Goal: Find contact information: Find contact information

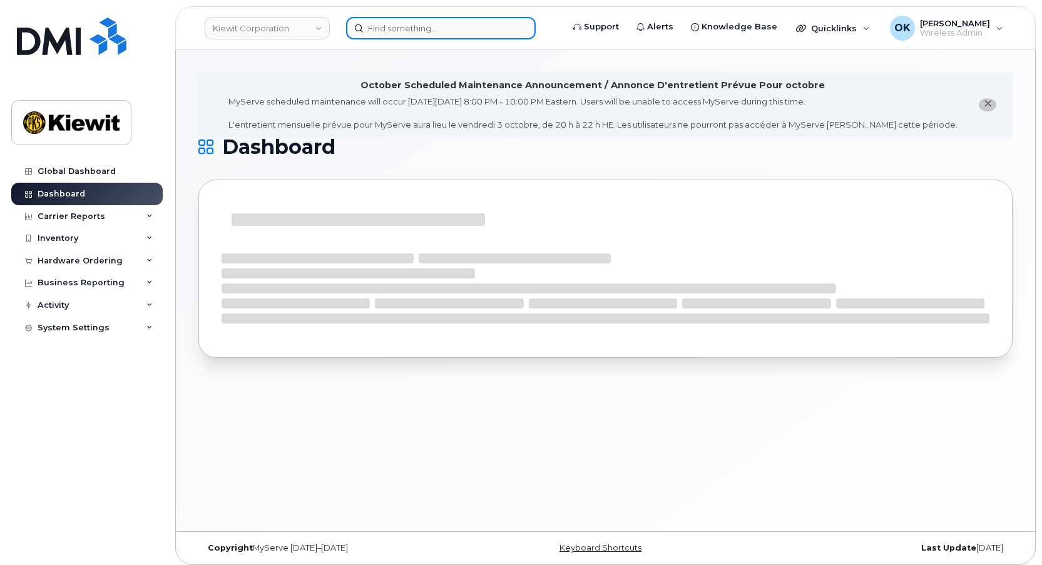
click at [424, 33] on input at bounding box center [441, 28] width 190 height 23
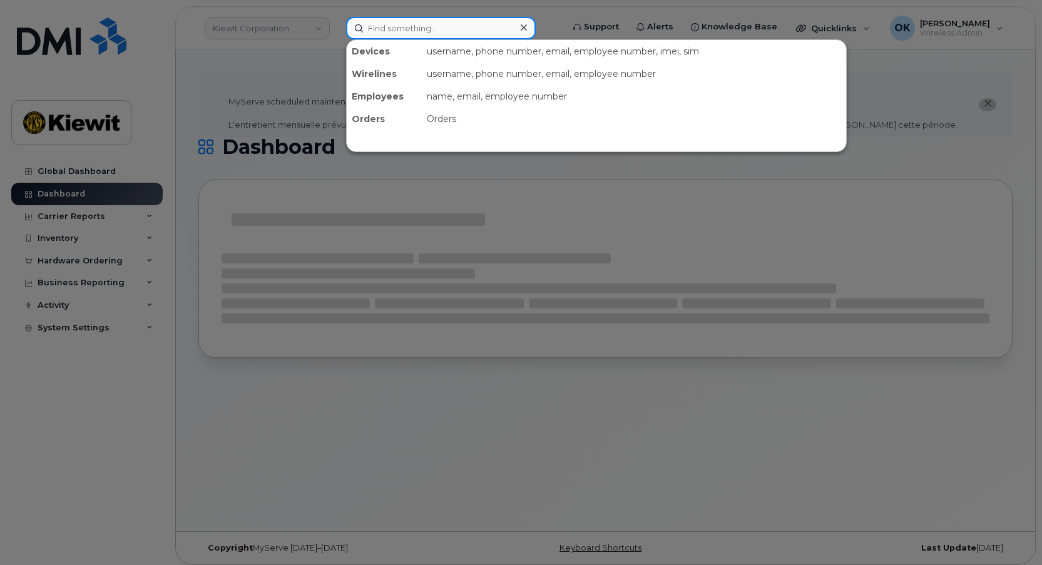
paste input "00543318"
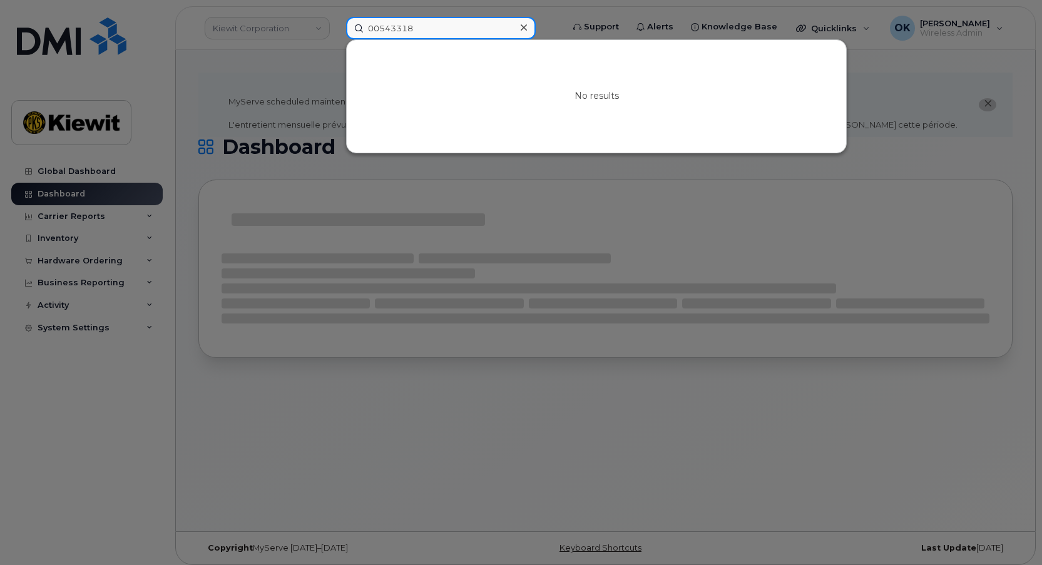
drag, startPoint x: 381, startPoint y: 28, endPoint x: 346, endPoint y: 28, distance: 35.1
click at [346, 28] on div "00543318 No results" at bounding box center [450, 28] width 229 height 23
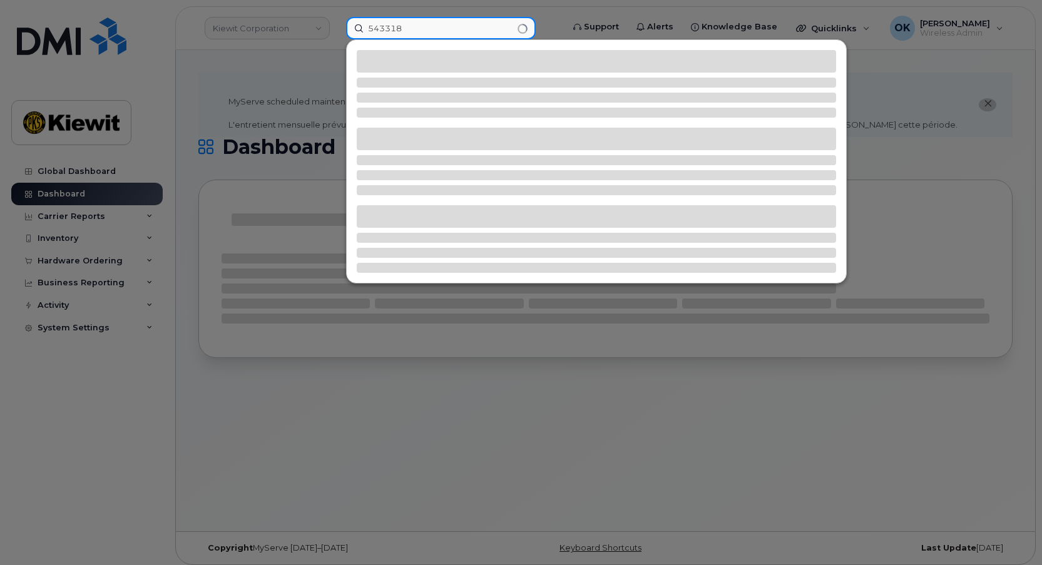
type input "543318"
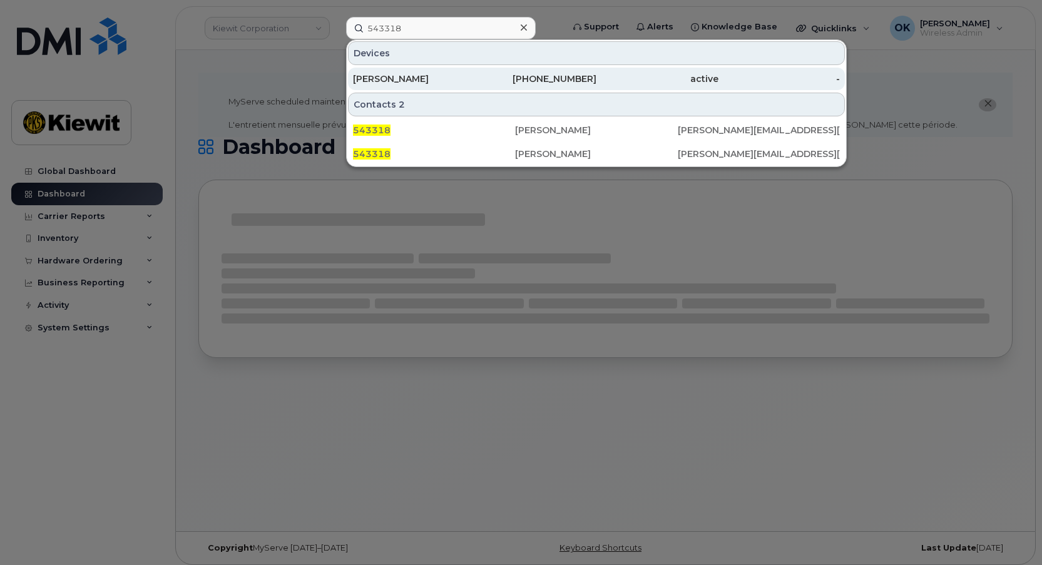
click at [587, 84] on div "[PHONE_NUMBER]" at bounding box center [536, 79] width 122 height 13
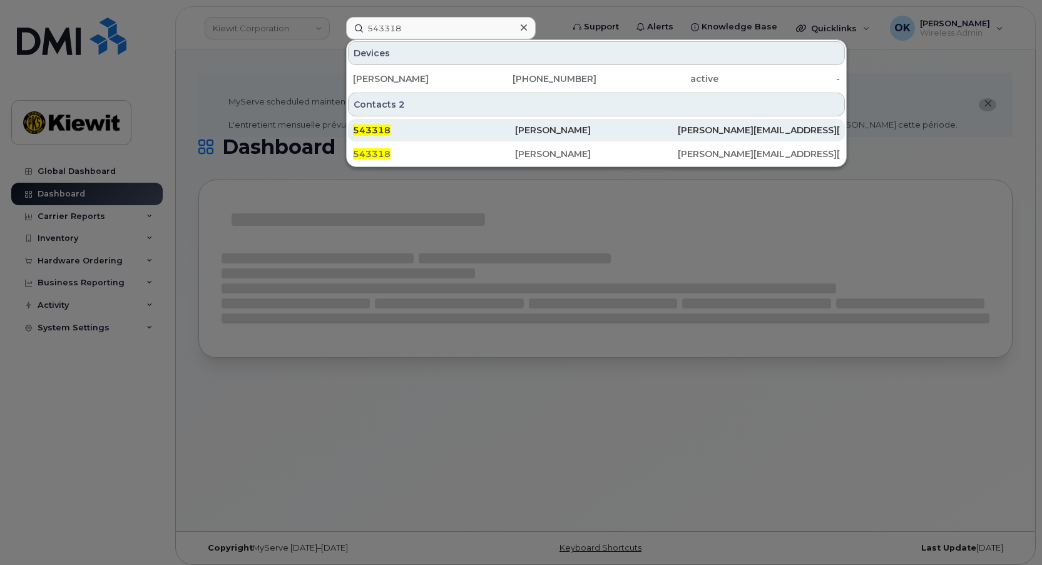
click at [506, 125] on div "543318" at bounding box center [434, 130] width 162 height 13
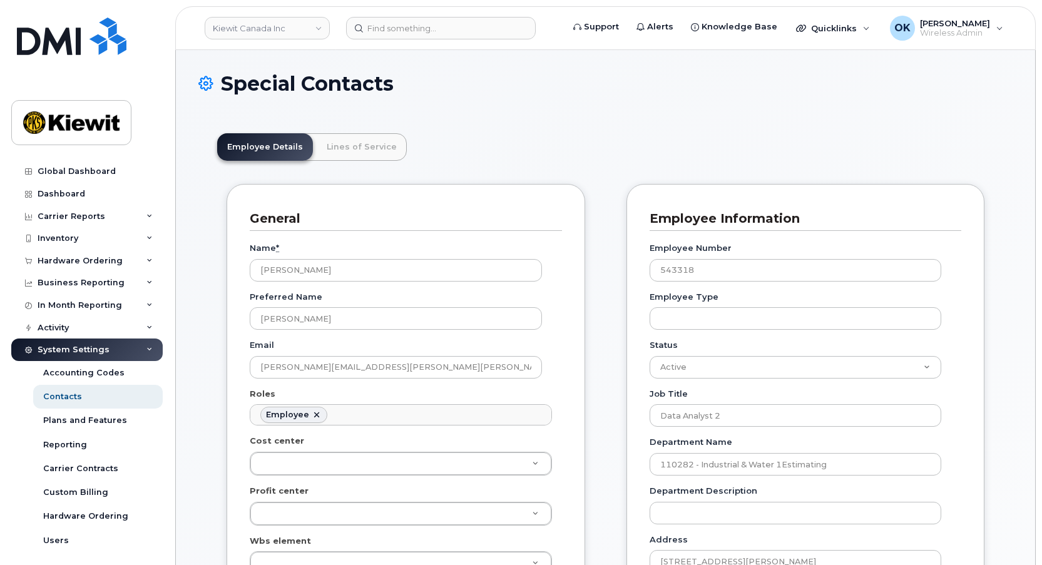
scroll to position [37, 0]
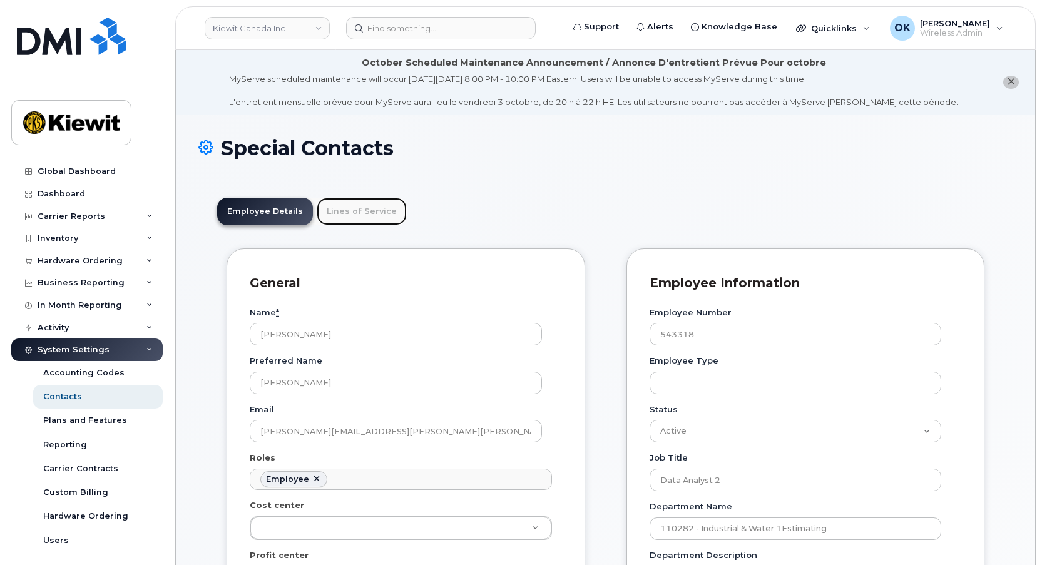
click at [347, 213] on link "Lines of Service" at bounding box center [362, 212] width 90 height 28
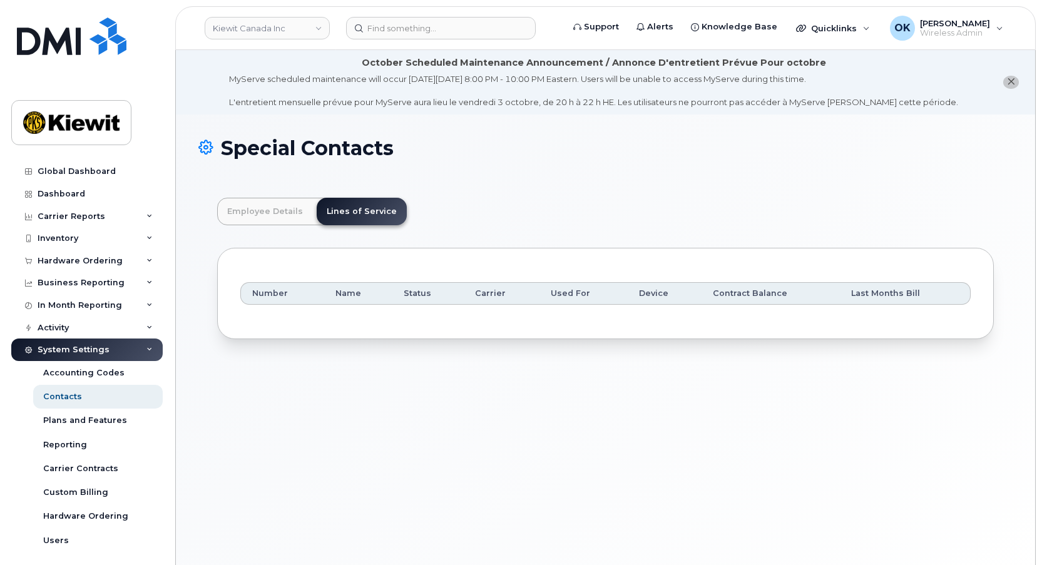
drag, startPoint x: 474, startPoint y: 215, endPoint x: 62, endPoint y: 123, distance: 422.2
click at [474, 215] on header "Employee Details Lines of Service" at bounding box center [605, 212] width 777 height 28
drag, startPoint x: 387, startPoint y: 20, endPoint x: 398, endPoint y: 28, distance: 13.9
click at [387, 19] on input at bounding box center [441, 28] width 190 height 23
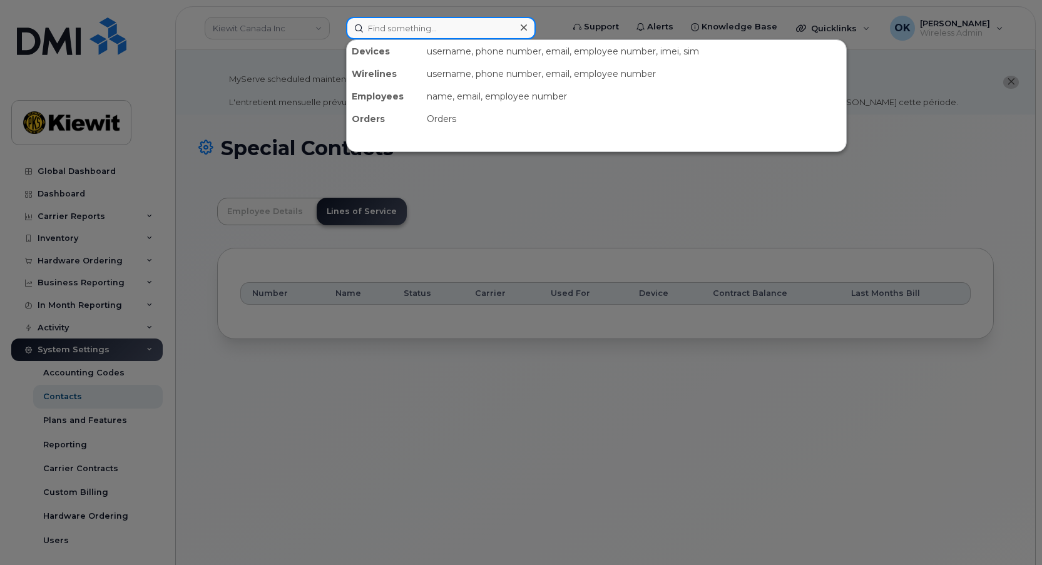
paste input "00555157"
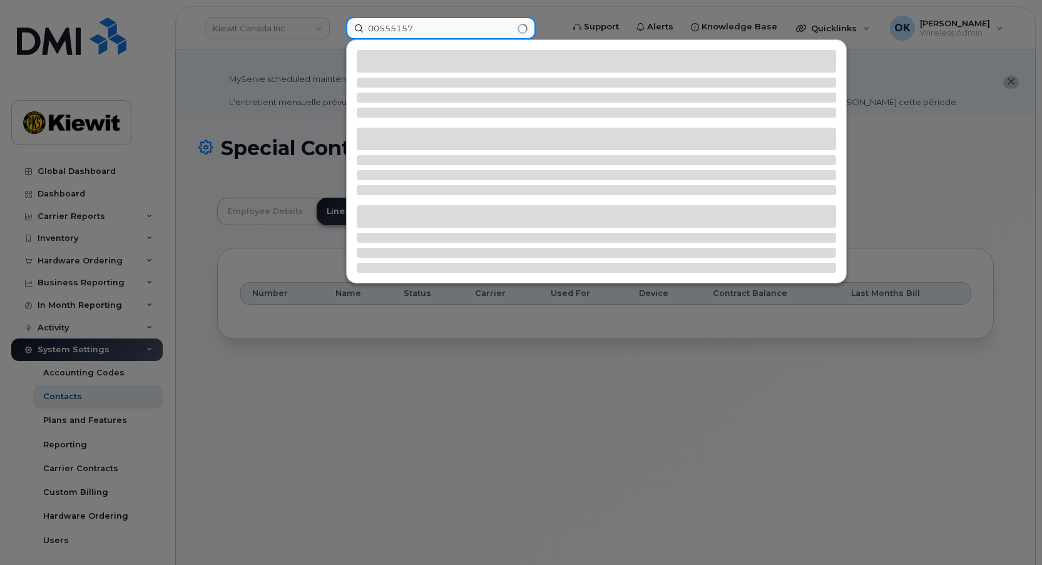
click at [378, 31] on input "00555157" at bounding box center [441, 28] width 190 height 23
type input "555157"
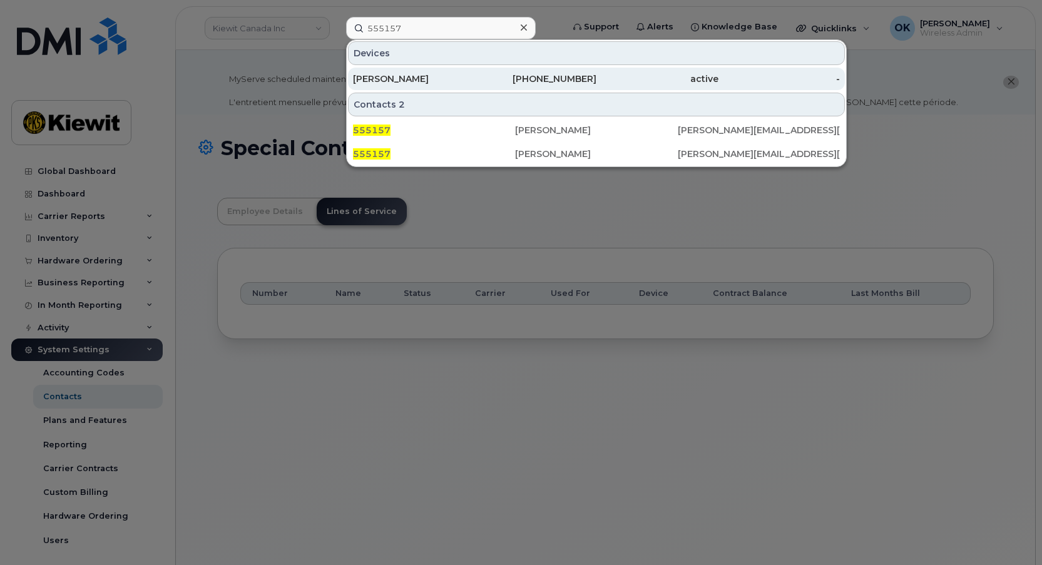
click at [500, 81] on div "817-876-3586" at bounding box center [536, 79] width 122 height 13
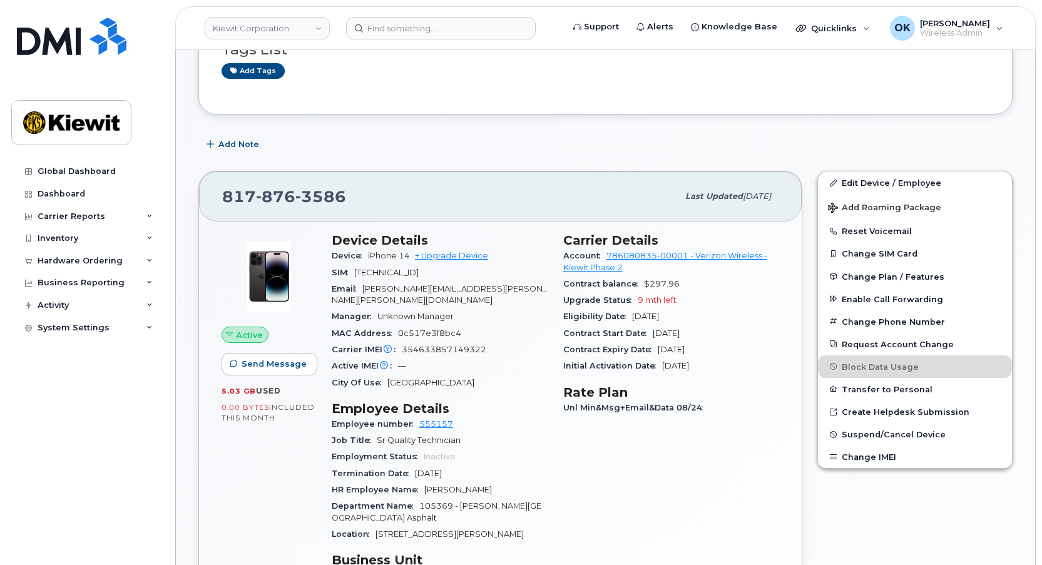
scroll to position [188, 0]
drag, startPoint x: 354, startPoint y: 196, endPoint x: 214, endPoint y: 202, distance: 140.4
click at [214, 202] on div "817 876 3586 Last updated Sep 06, 2025" at bounding box center [500, 196] width 603 height 50
copy span "817 876 3586"
click at [731, 138] on div "Add Note" at bounding box center [605, 144] width 814 height 23
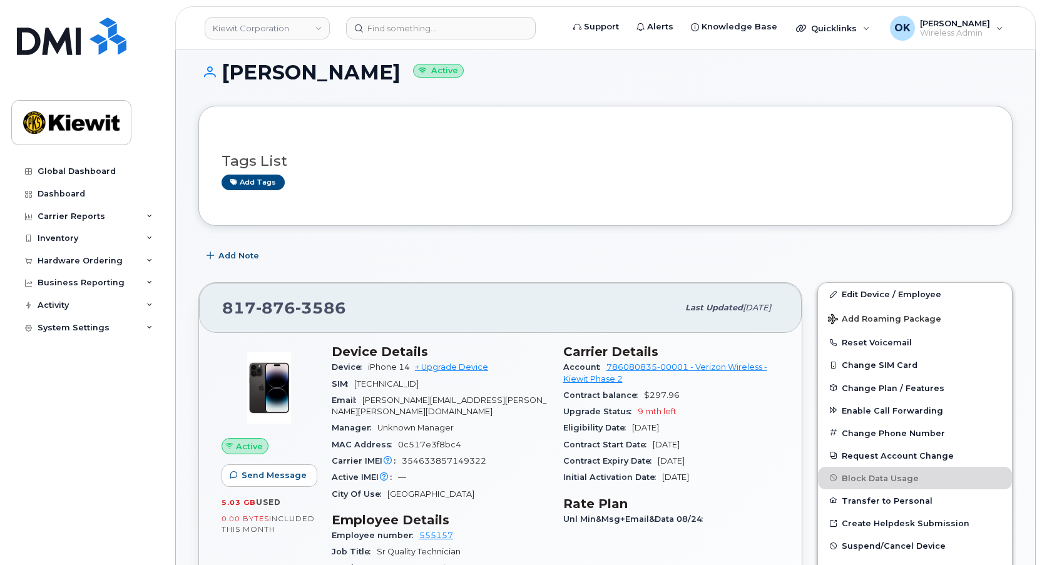
scroll to position [0, 0]
